Goal: Information Seeking & Learning: Compare options

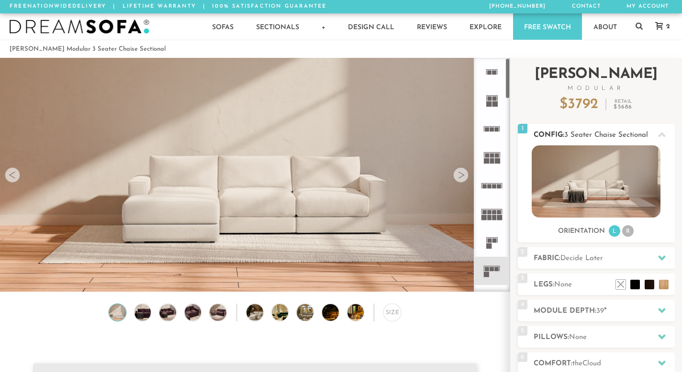
scroll to position [10495, 675]
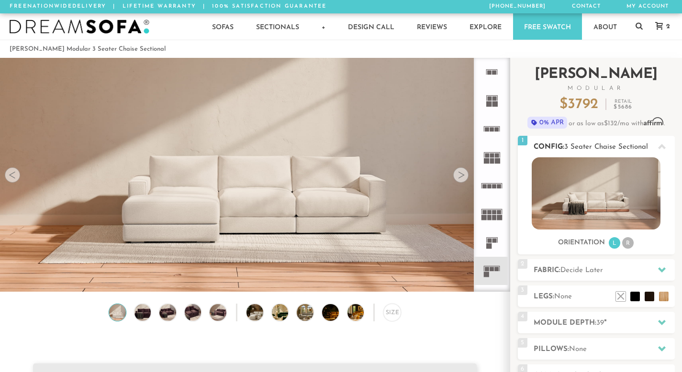
click at [629, 243] on li "R" at bounding box center [627, 242] width 11 height 11
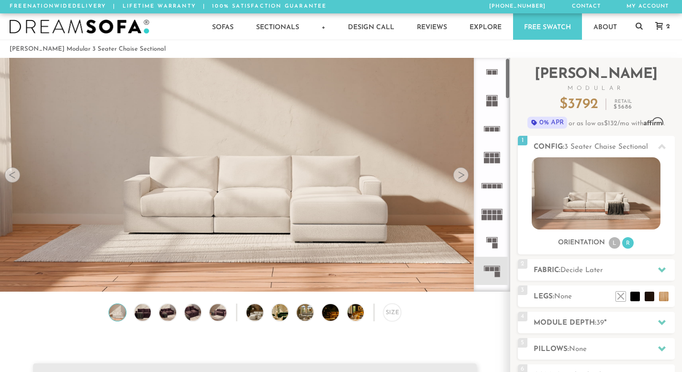
click at [492, 129] on rect at bounding box center [492, 129] width 4 height 4
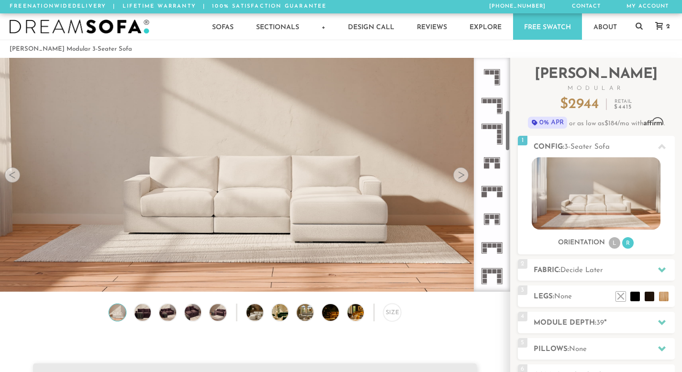
scroll to position [307, 0]
click at [491, 191] on icon at bounding box center [492, 191] width 28 height 28
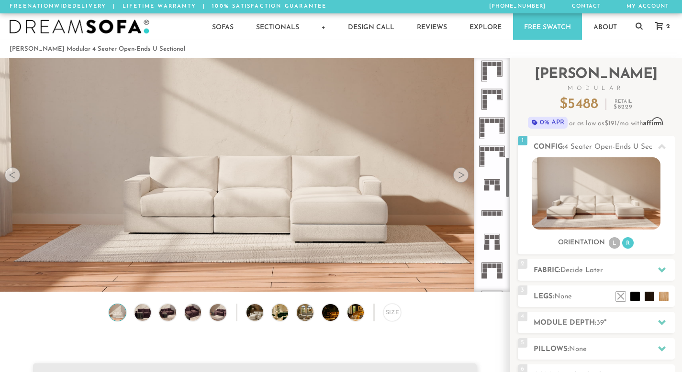
scroll to position [591, 0]
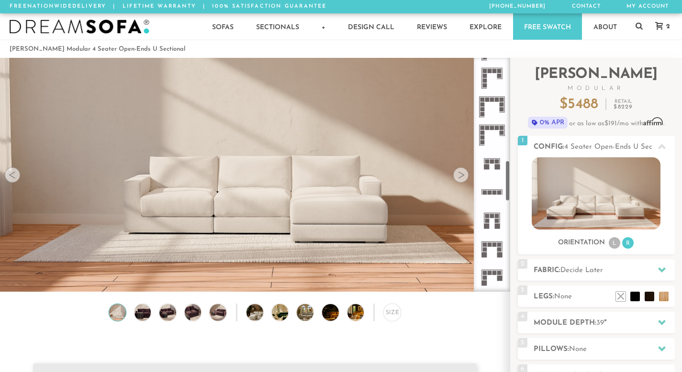
click at [494, 223] on icon at bounding box center [492, 220] width 28 height 28
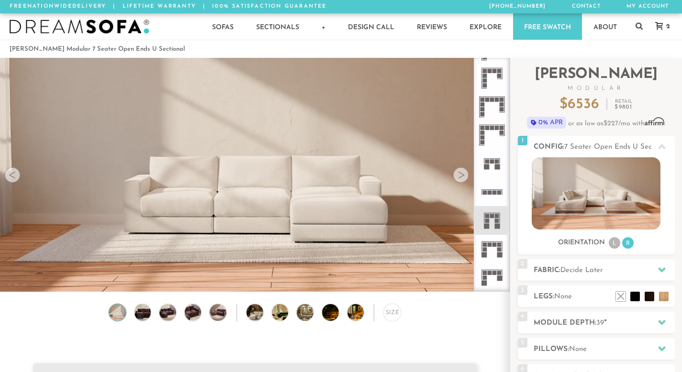
click at [496, 247] on icon at bounding box center [492, 249] width 28 height 28
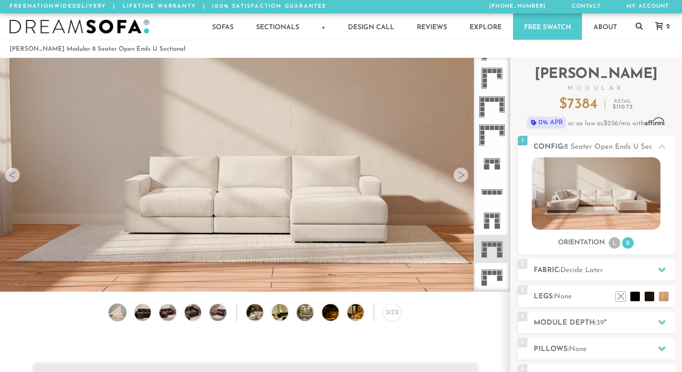
click at [495, 222] on rect at bounding box center [497, 221] width 4 height 4
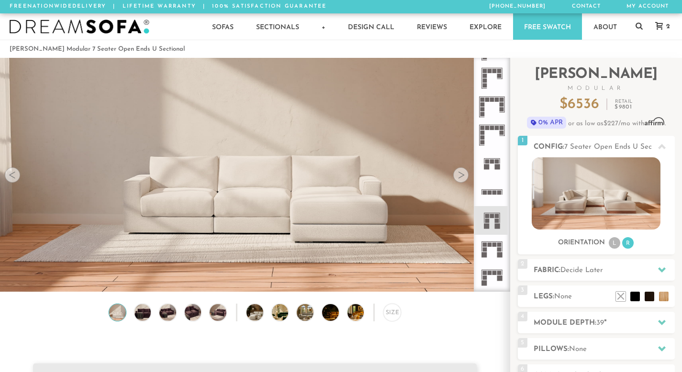
click at [494, 270] on icon at bounding box center [492, 277] width 28 height 28
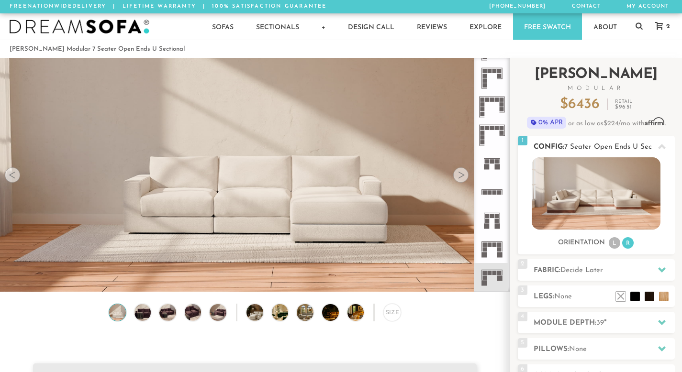
click at [629, 247] on li "R" at bounding box center [627, 242] width 11 height 11
click at [614, 245] on li "L" at bounding box center [614, 242] width 11 height 11
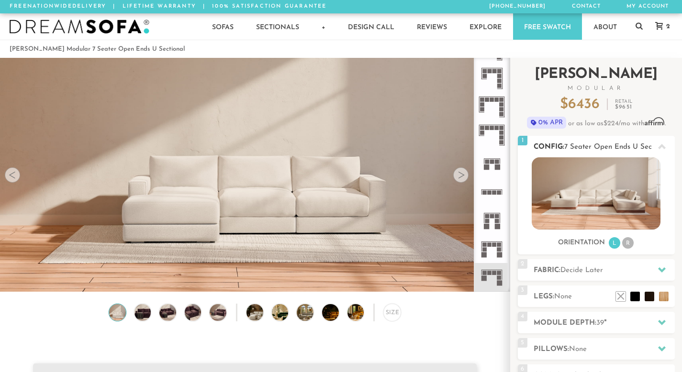
click at [624, 243] on li "R" at bounding box center [627, 242] width 11 height 11
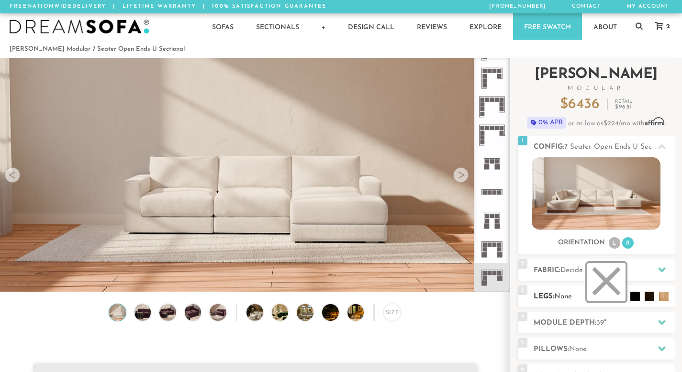
click at [615, 299] on li at bounding box center [606, 282] width 38 height 38
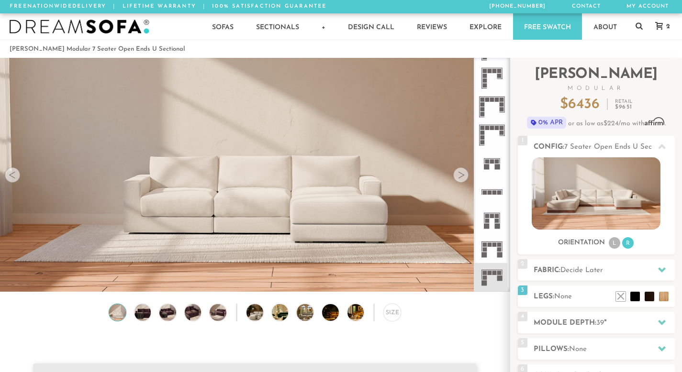
click at [381, 312] on div "Size" at bounding box center [255, 315] width 510 height 22
click at [394, 320] on div "Size" at bounding box center [392, 313] width 18 height 18
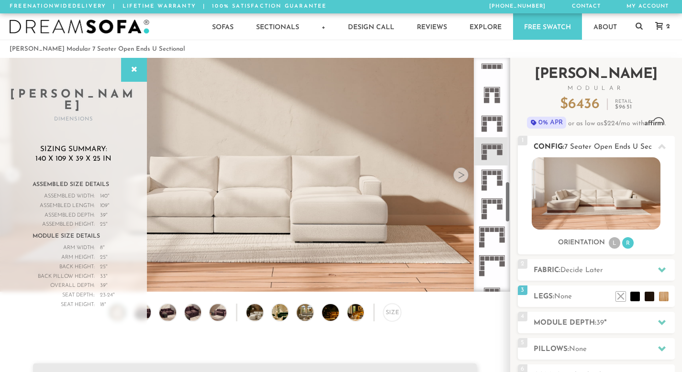
scroll to position [707, 0]
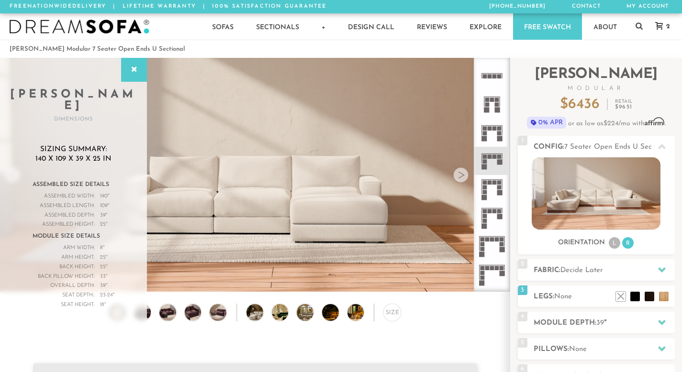
click at [496, 196] on icon at bounding box center [492, 189] width 28 height 28
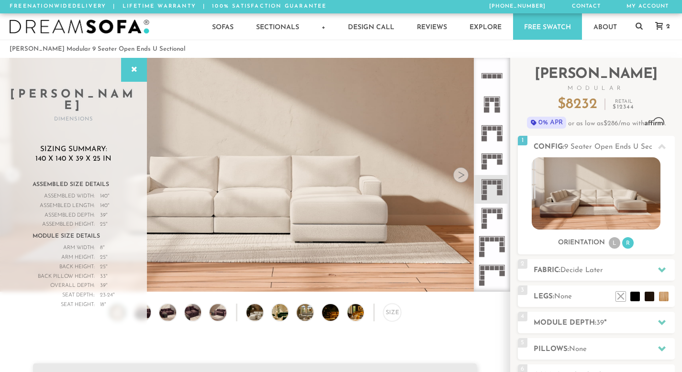
click at [494, 166] on icon at bounding box center [492, 161] width 28 height 28
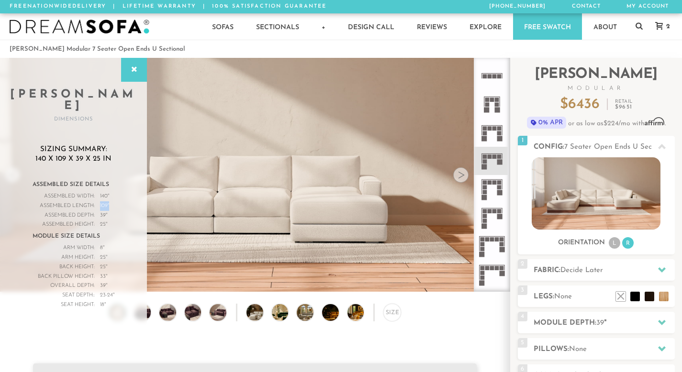
drag, startPoint x: 110, startPoint y: 194, endPoint x: 98, endPoint y: 195, distance: 11.5
click at [98, 201] on div "Assembled Length: 109 "" at bounding box center [74, 206] width 82 height 10
click at [130, 69] on icon at bounding box center [134, 70] width 11 height 8
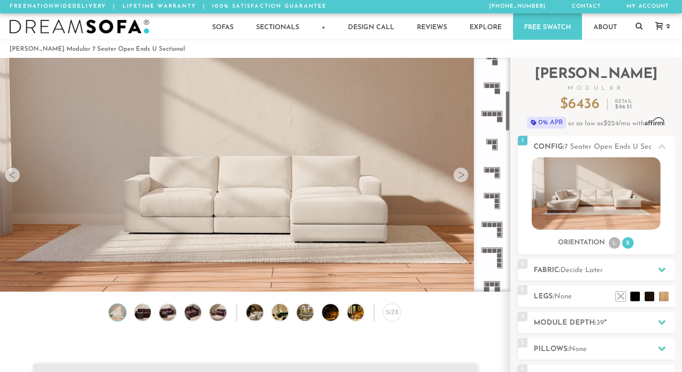
scroll to position [190, 0]
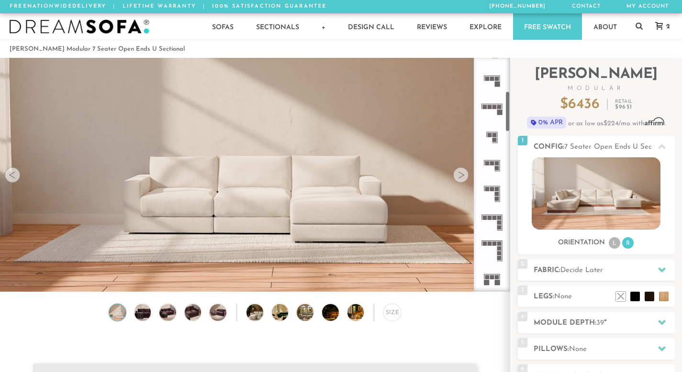
click at [493, 270] on icon at bounding box center [492, 279] width 28 height 28
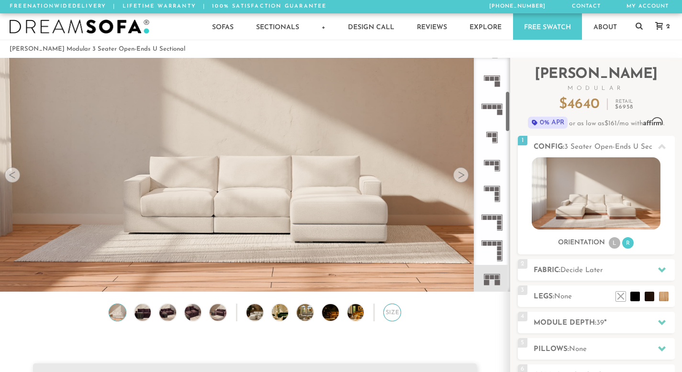
click at [391, 318] on div "Size" at bounding box center [392, 313] width 18 height 18
